Goal: Task Accomplishment & Management: Manage account settings

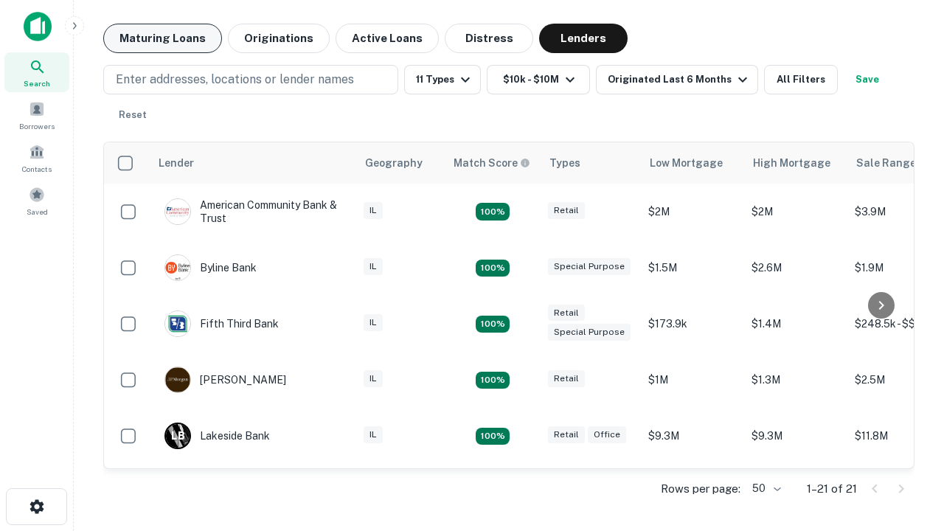
click at [162, 38] on button "Maturing Loans" at bounding box center [162, 38] width 119 height 29
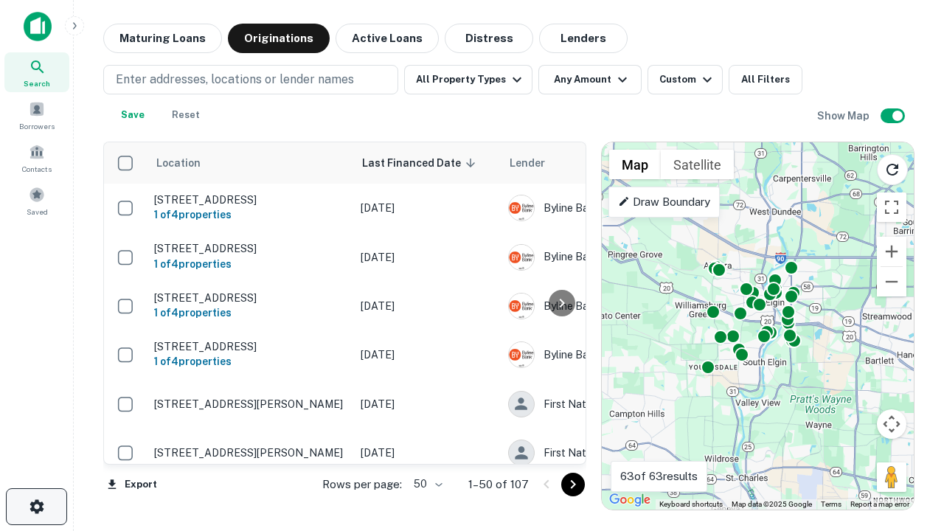
click at [36, 507] on icon "button" at bounding box center [37, 507] width 18 height 18
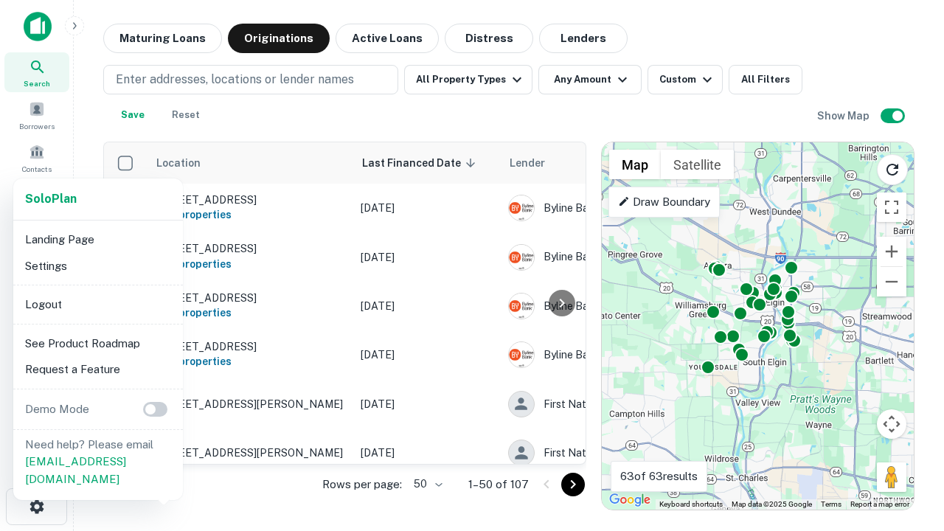
click at [97, 304] on li "Logout" at bounding box center [98, 304] width 158 height 27
